Goal: Information Seeking & Learning: Learn about a topic

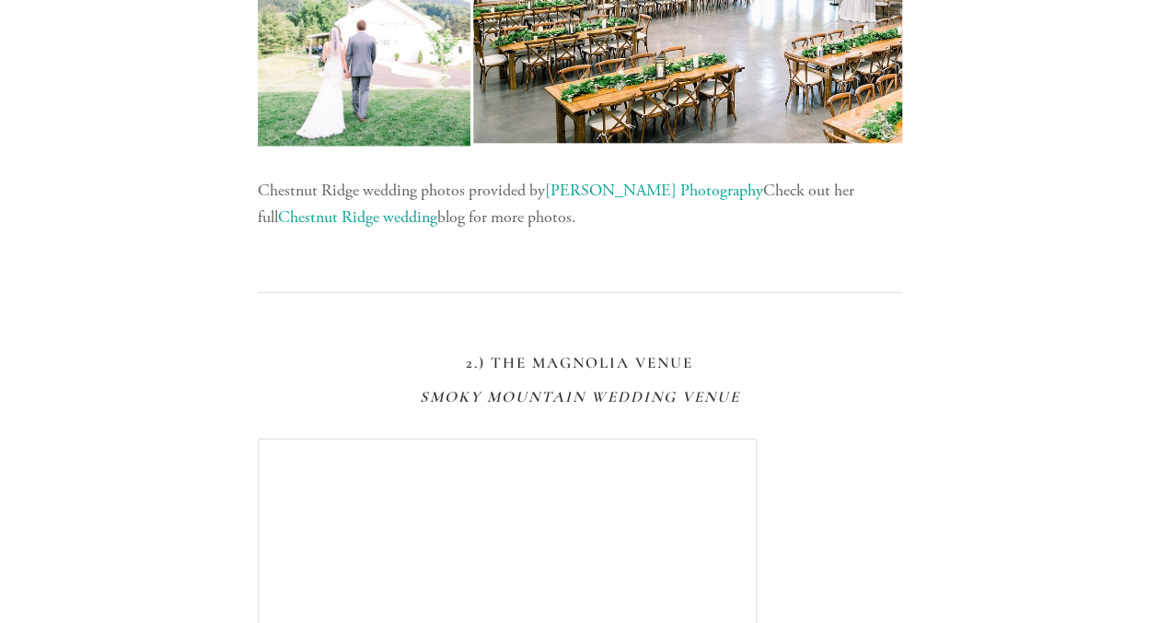
scroll to position [2223, 0]
click at [389, 220] on link "Chestnut Ridge wedding" at bounding box center [357, 215] width 159 height 21
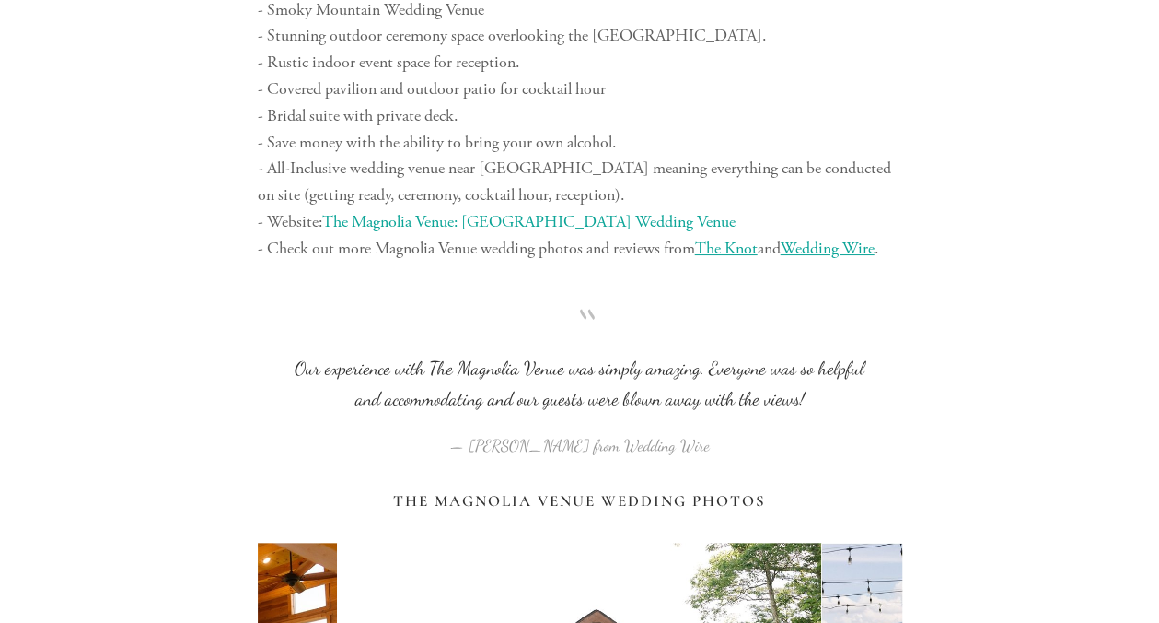
scroll to position [3410, 0]
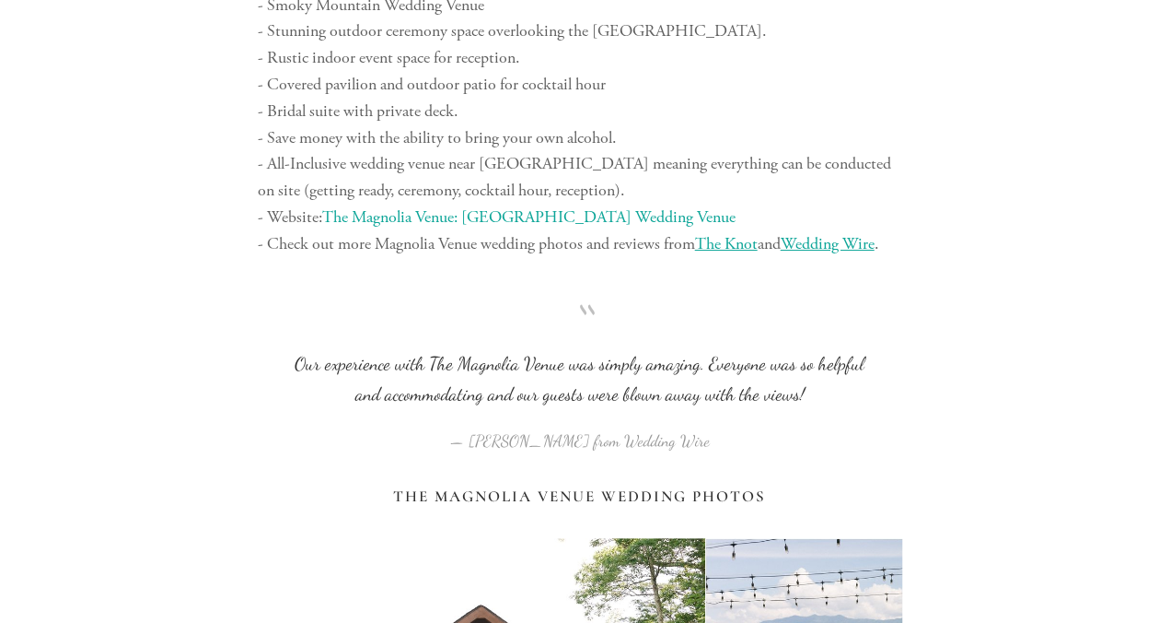
click at [562, 220] on link "The Magnolia Venue: [GEOGRAPHIC_DATA] Wedding Venue" at bounding box center [528, 216] width 413 height 21
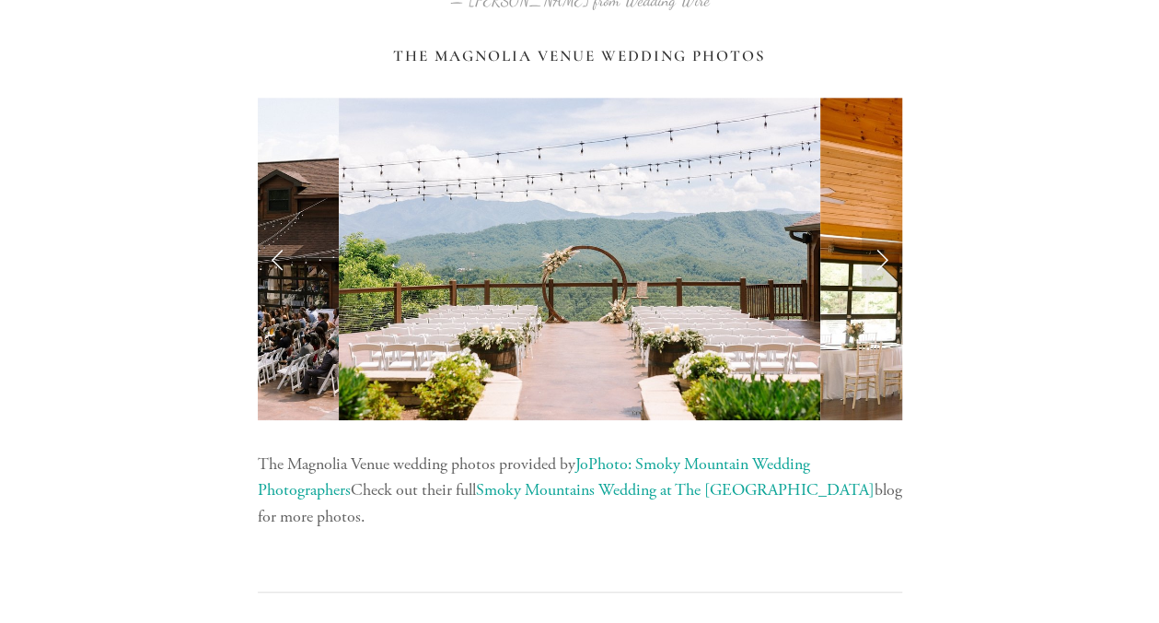
scroll to position [3851, 0]
click at [596, 64] on div "The Magnolia Venue Wedding Photos" at bounding box center [580, 55] width 676 height 50
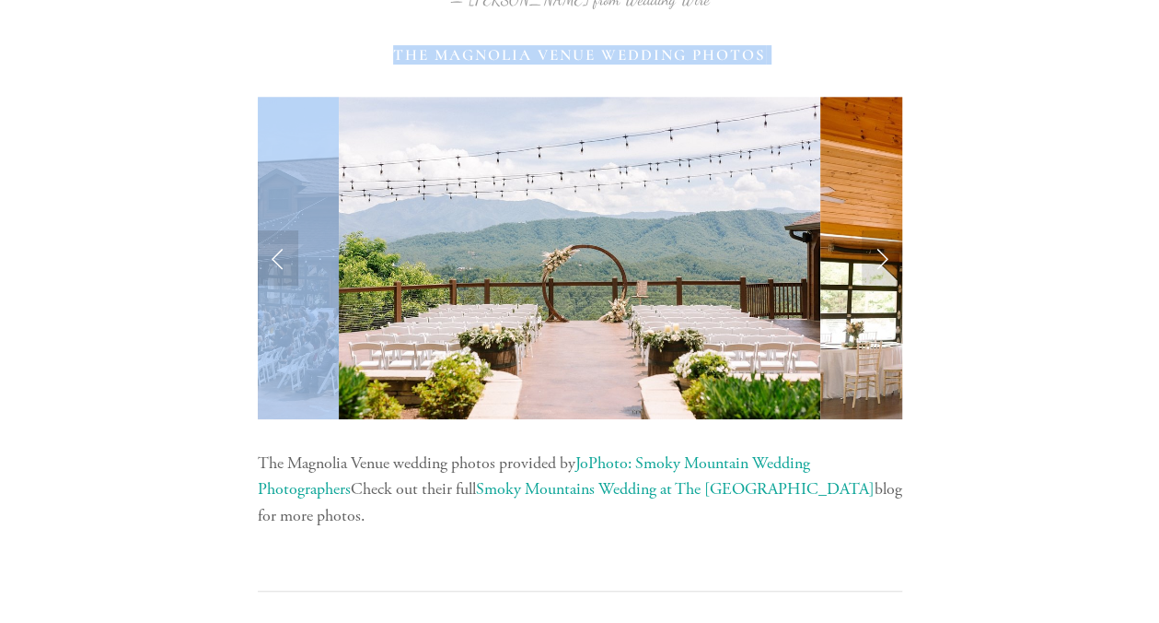
click at [596, 64] on div "The Magnolia Venue Wedding Photos" at bounding box center [580, 55] width 676 height 50
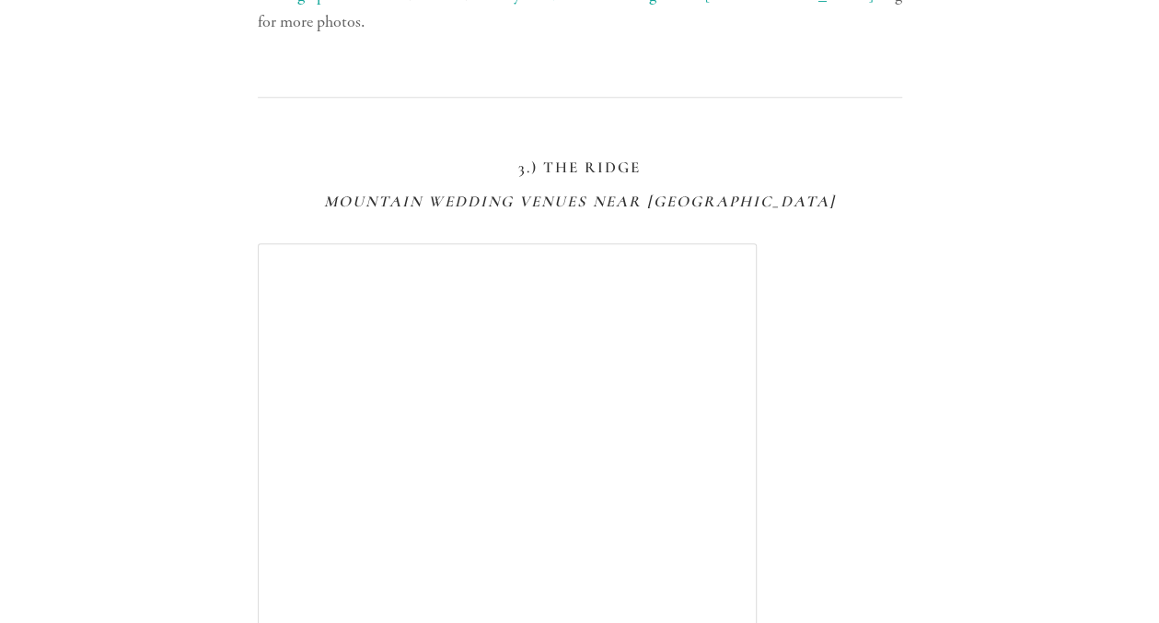
scroll to position [4347, 0]
click at [583, 192] on em "Mountain Wedding Venues Near [GEOGRAPHIC_DATA]" at bounding box center [580, 199] width 512 height 19
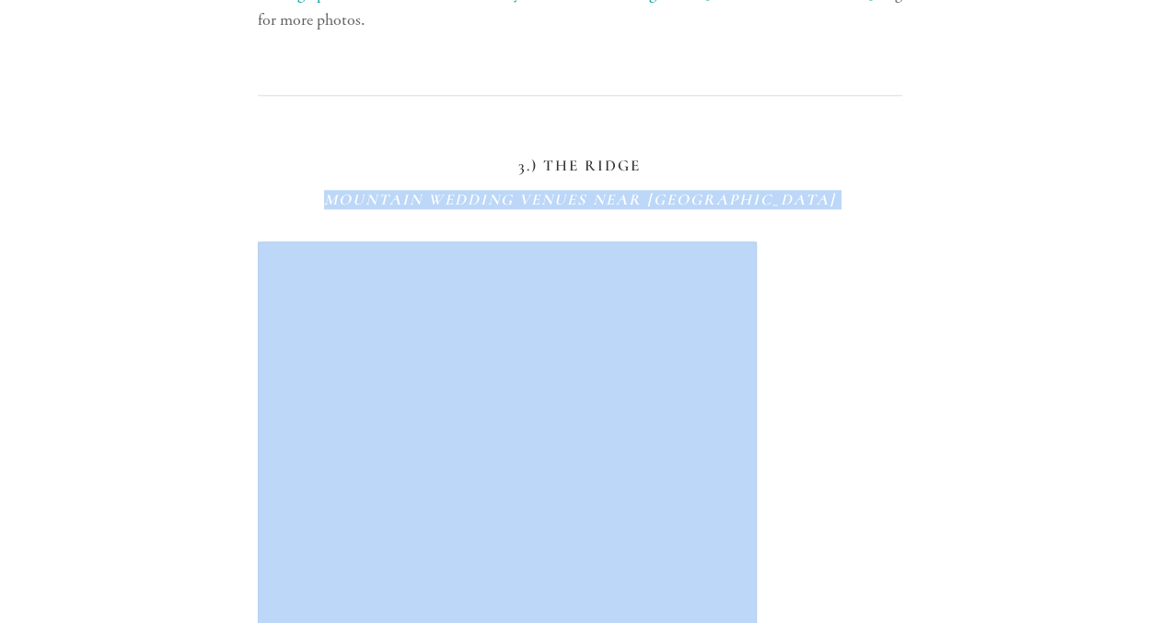
click at [583, 192] on em "Mountain Wedding Venues Near [GEOGRAPHIC_DATA]" at bounding box center [580, 199] width 512 height 19
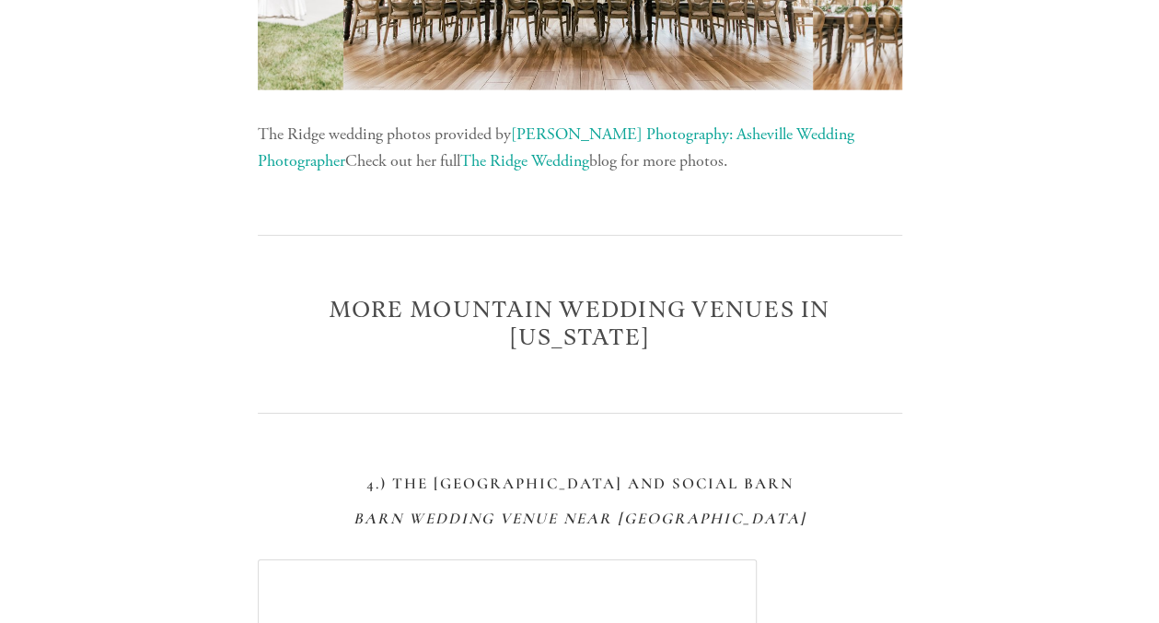
scroll to position [6247, 0]
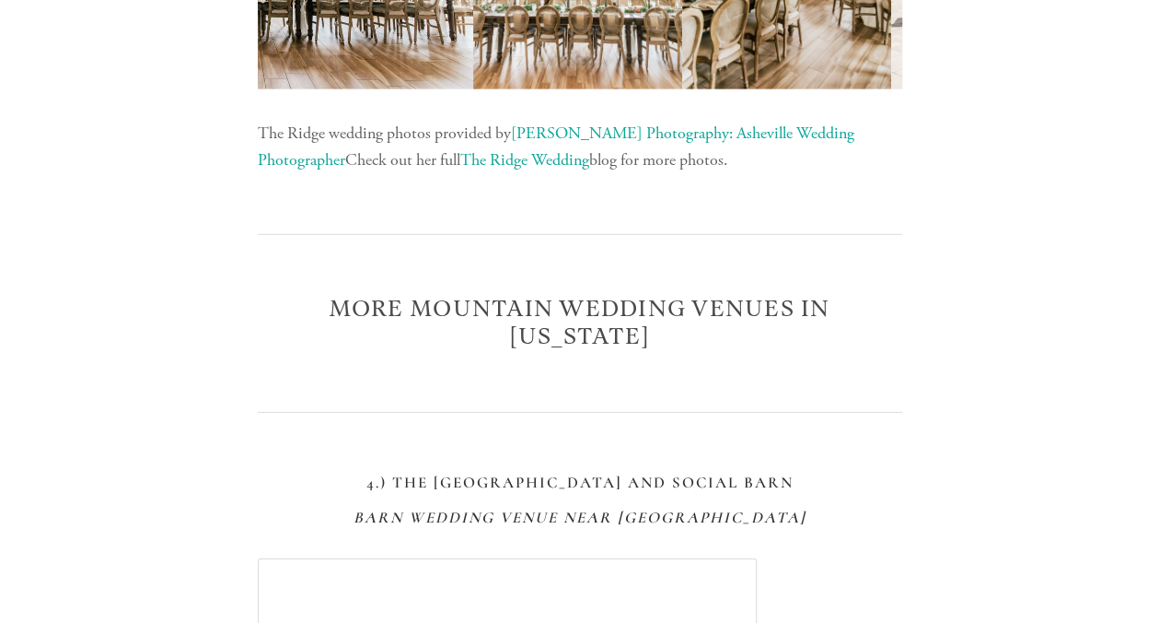
drag, startPoint x: 479, startPoint y: 166, endPoint x: 311, endPoint y: 231, distance: 179.9
click at [311, 231] on div at bounding box center [580, 234] width 676 height 91
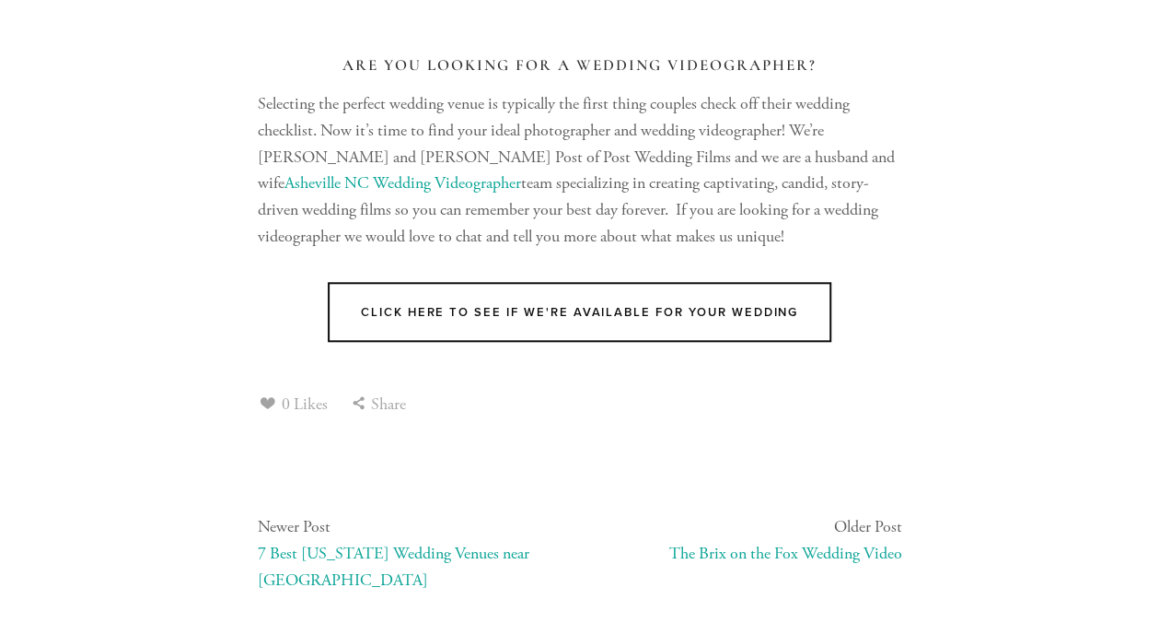
scroll to position [11174, 0]
